Goal: Check status

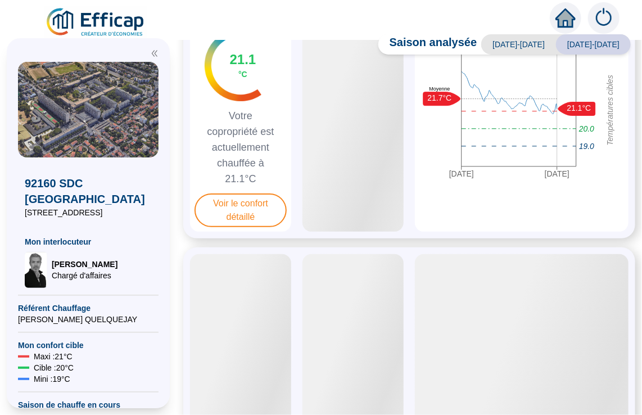
scroll to position [117, 0]
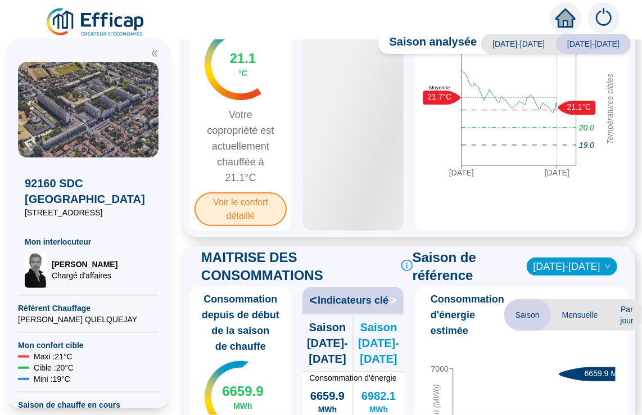
click at [245, 216] on span "Voir le confort détaillé" at bounding box center [241, 209] width 92 height 34
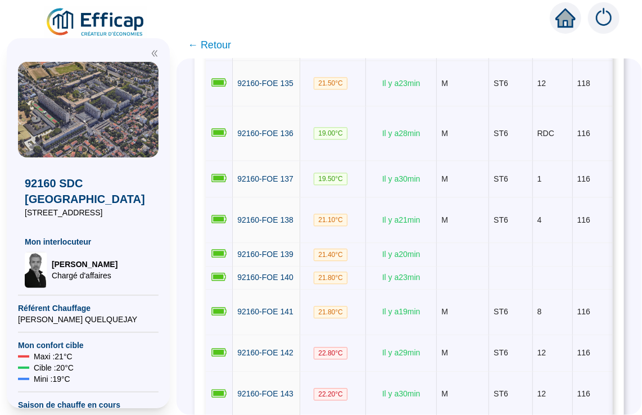
scroll to position [5964, 0]
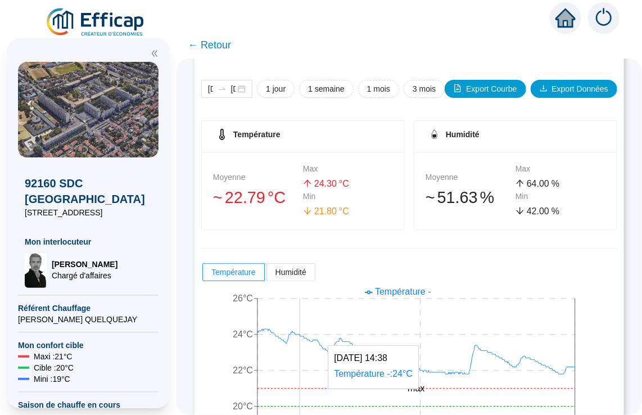
scroll to position [211, 0]
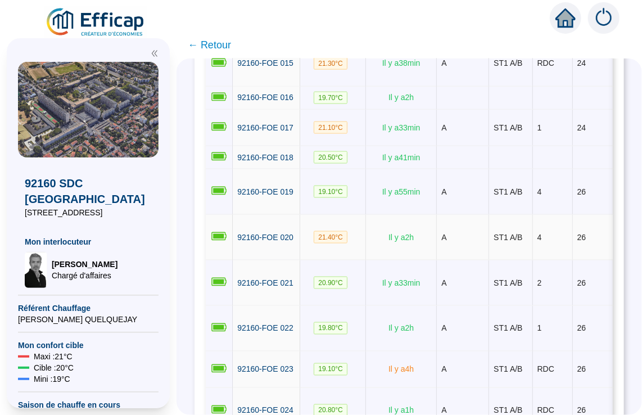
scroll to position [1054, 0]
